Goal: Navigation & Orientation: Find specific page/section

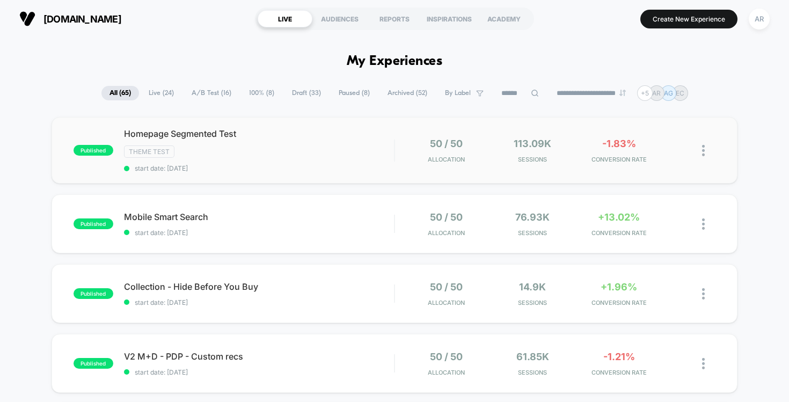
click at [328, 162] on div "Homepage Segmented Test Theme Test start date: [DATE]" at bounding box center [259, 150] width 271 height 44
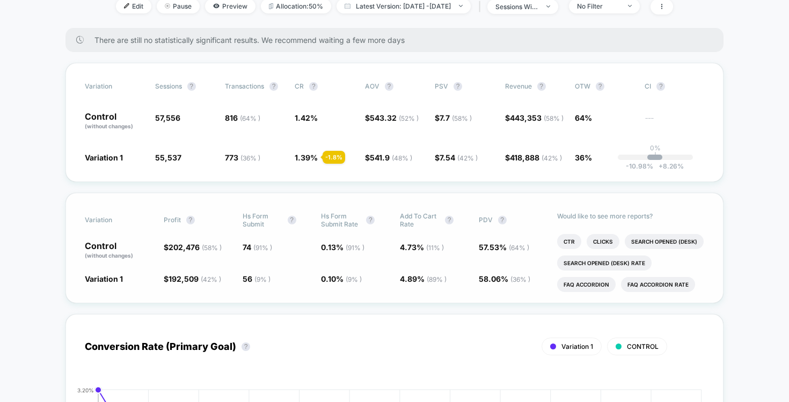
scroll to position [170, 0]
